Goal: Find specific page/section: Find specific page/section

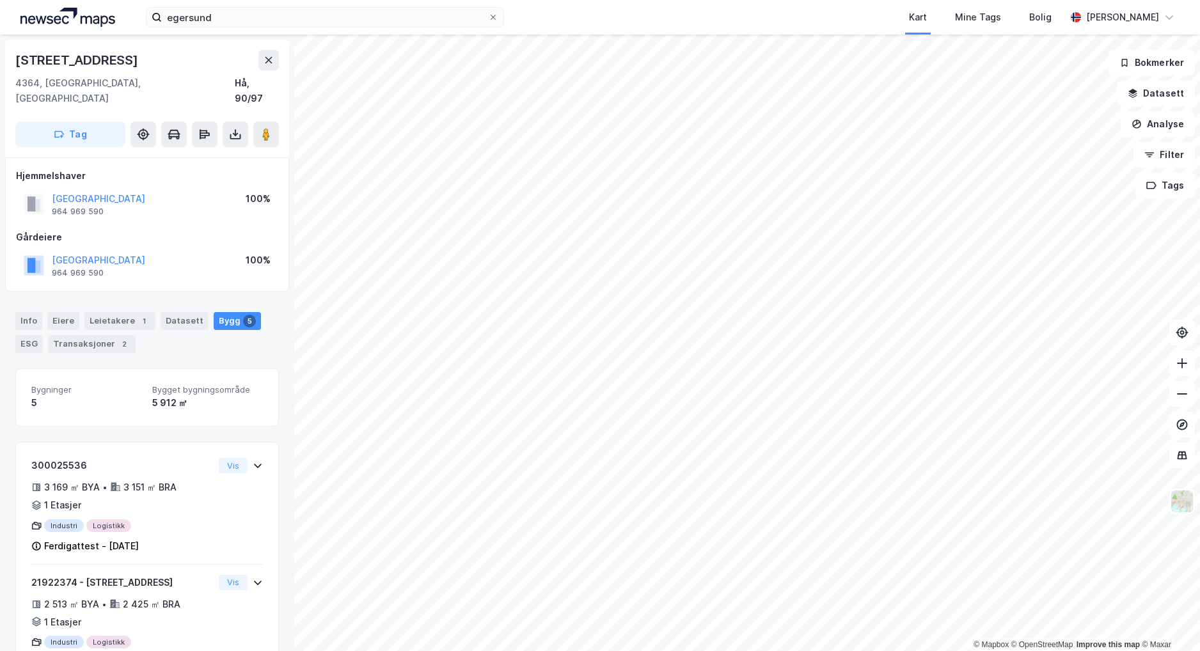
scroll to position [3, 0]
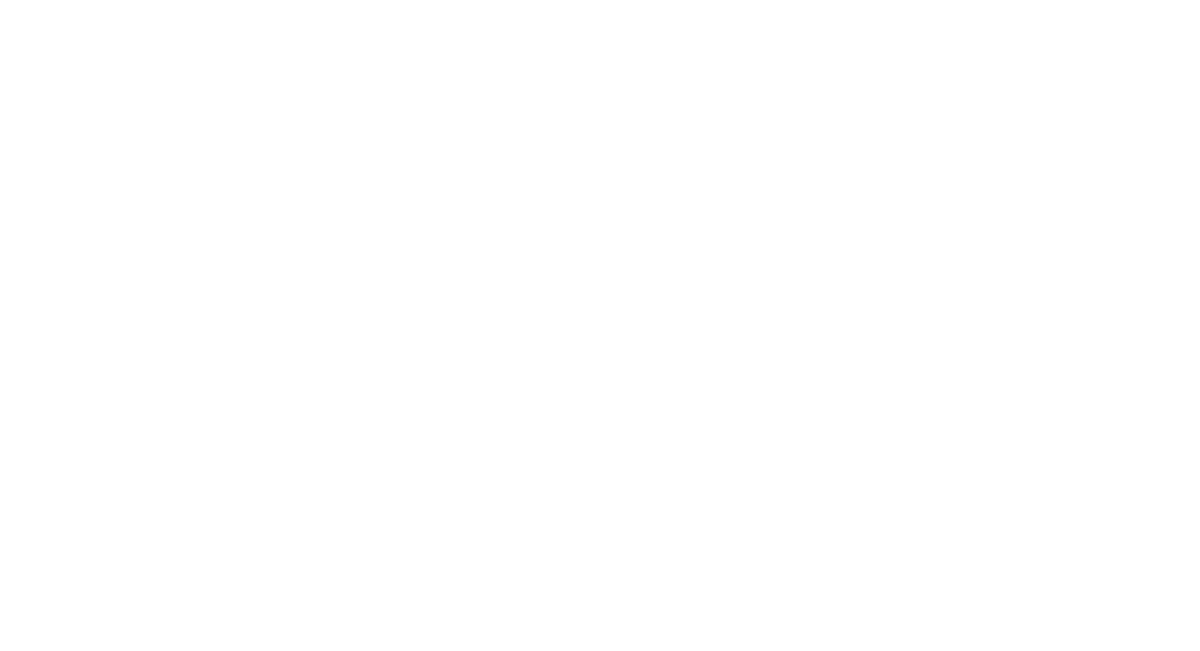
drag, startPoint x: 0, startPoint y: 0, endPoint x: 219, endPoint y: 17, distance: 219.3
click at [219, 17] on div at bounding box center [600, 325] width 1200 height 651
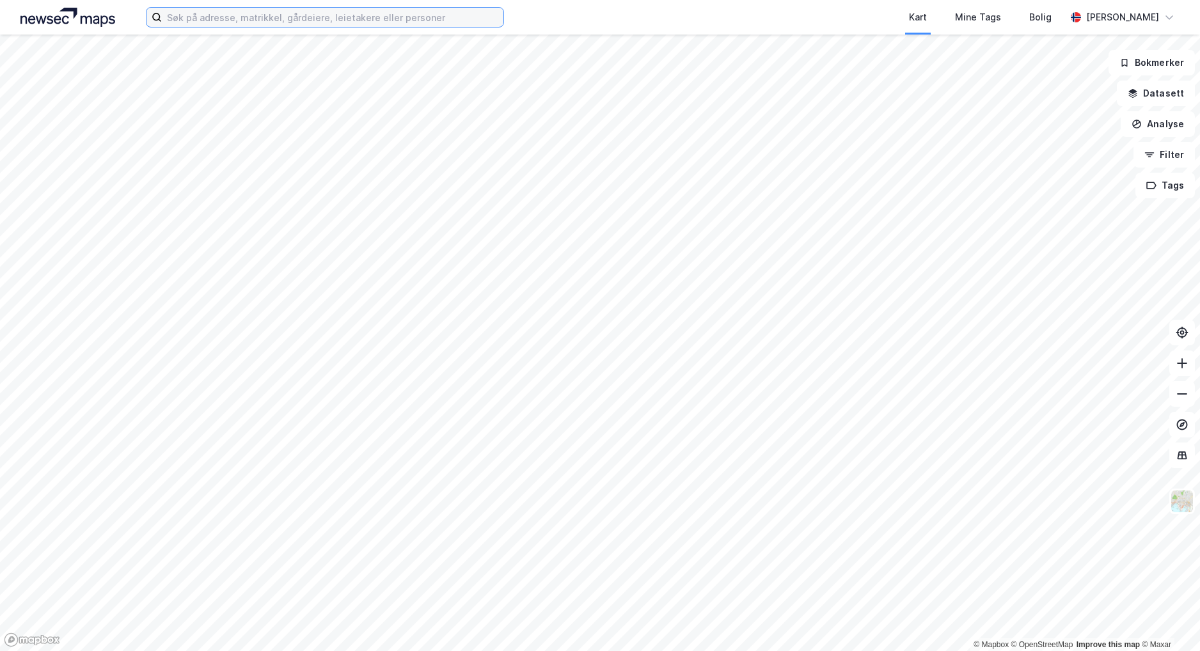
click at [268, 13] on input at bounding box center [332, 17] width 341 height 19
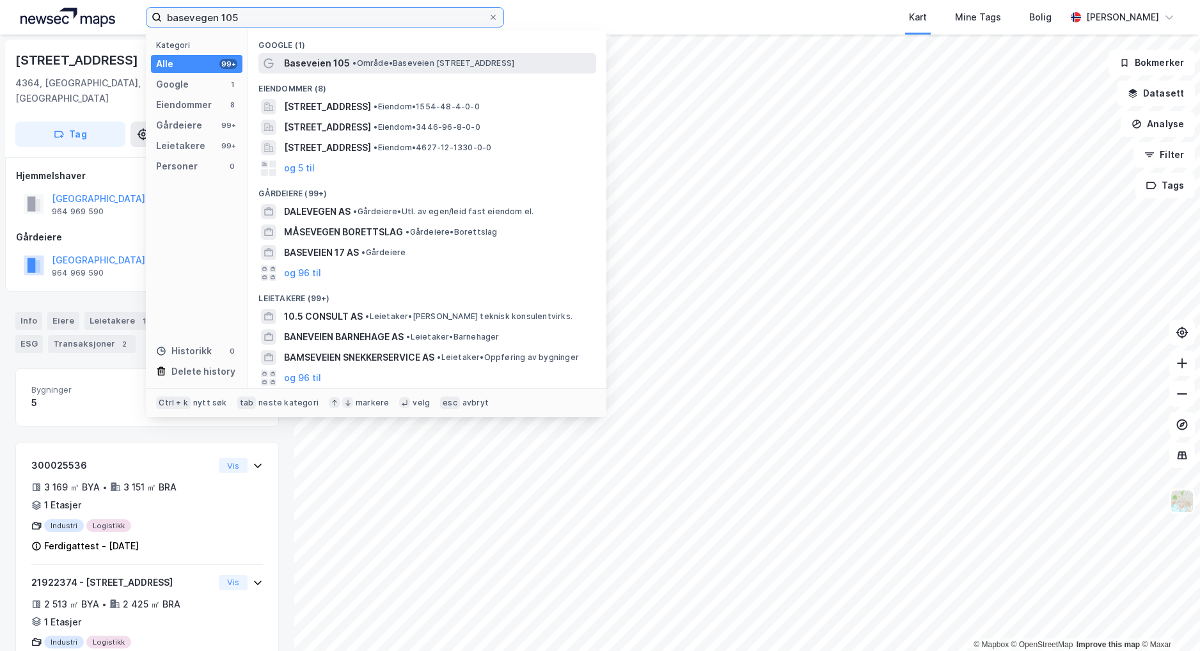
type input "basevegen 105"
click at [325, 65] on span "Baseveien 105" at bounding box center [317, 63] width 66 height 15
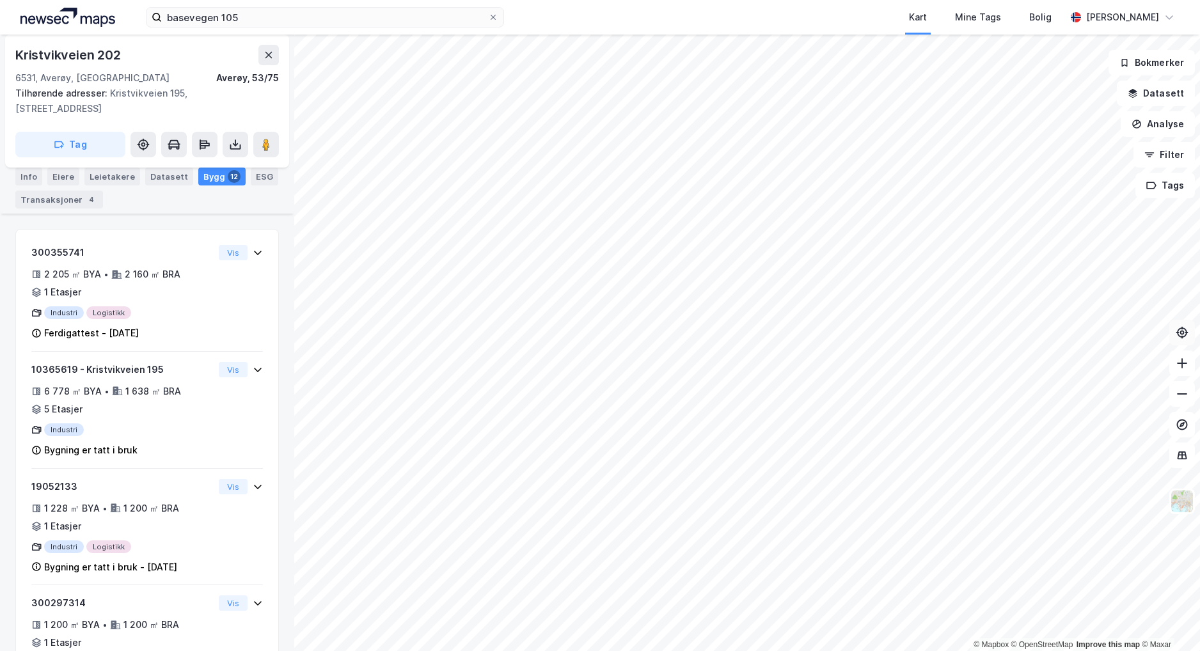
scroll to position [236, 0]
